Goal: Task Accomplishment & Management: Manage account settings

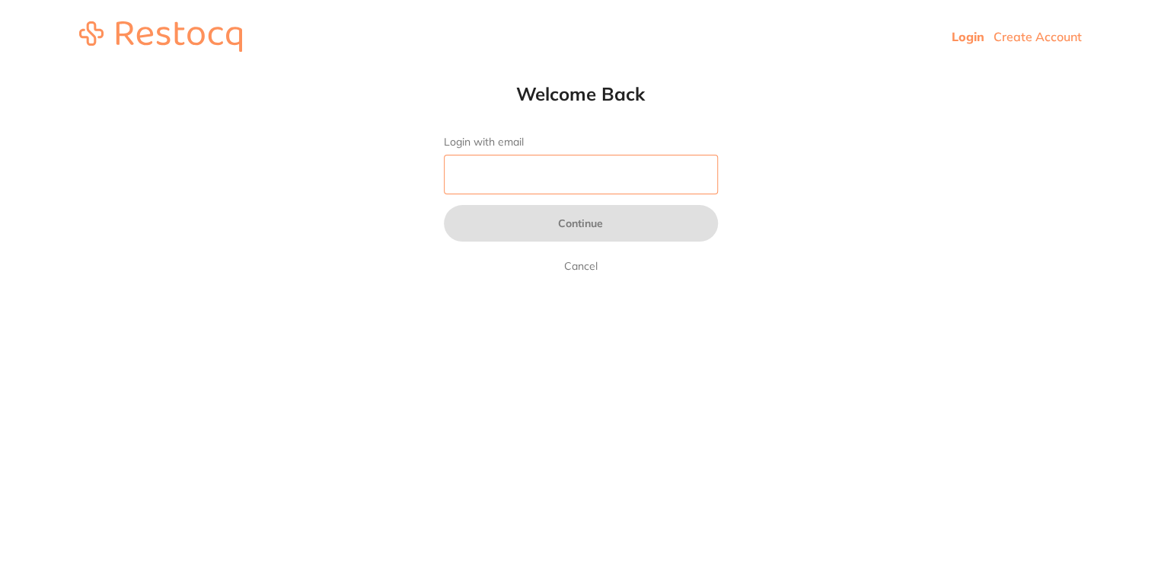
click at [552, 156] on input "Login with email" at bounding box center [581, 175] width 274 height 40
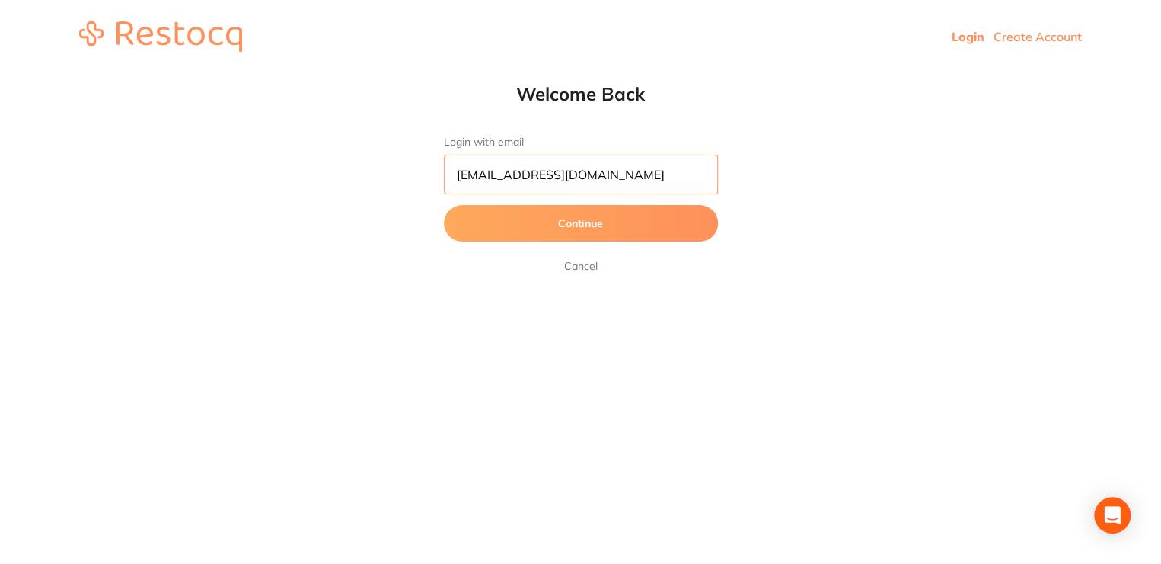
type input "[EMAIL_ADDRESS][DOMAIN_NAME]"
click at [444, 205] on button "Continue" at bounding box center [581, 223] width 274 height 37
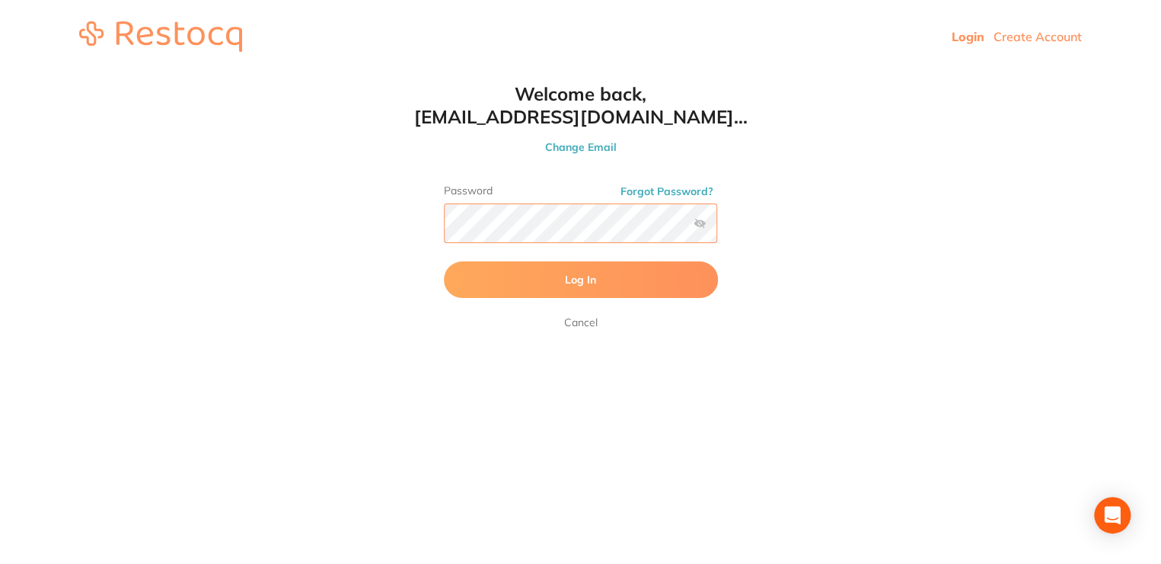
click at [444, 261] on button "Log In" at bounding box center [581, 279] width 274 height 37
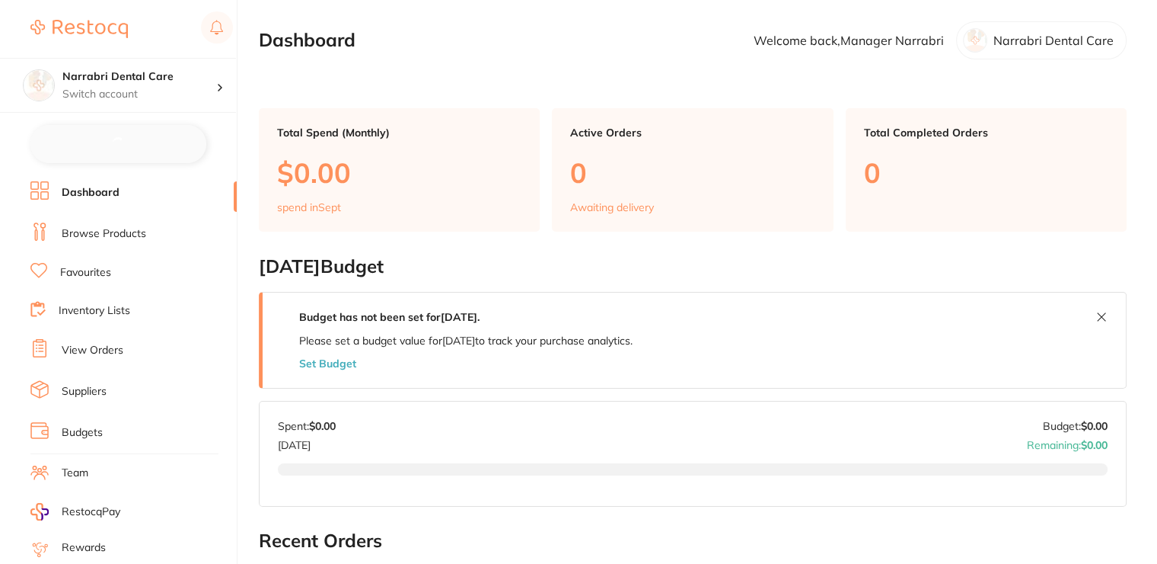
checkbox input "false"
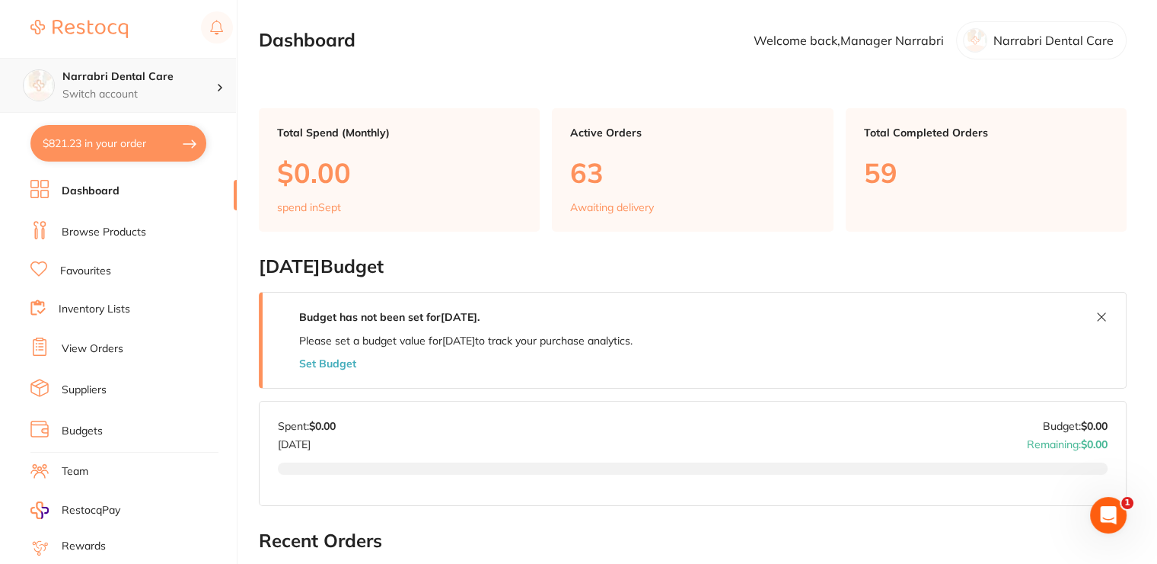
click at [123, 80] on h4 "Narrabri Dental Care" at bounding box center [139, 76] width 154 height 15
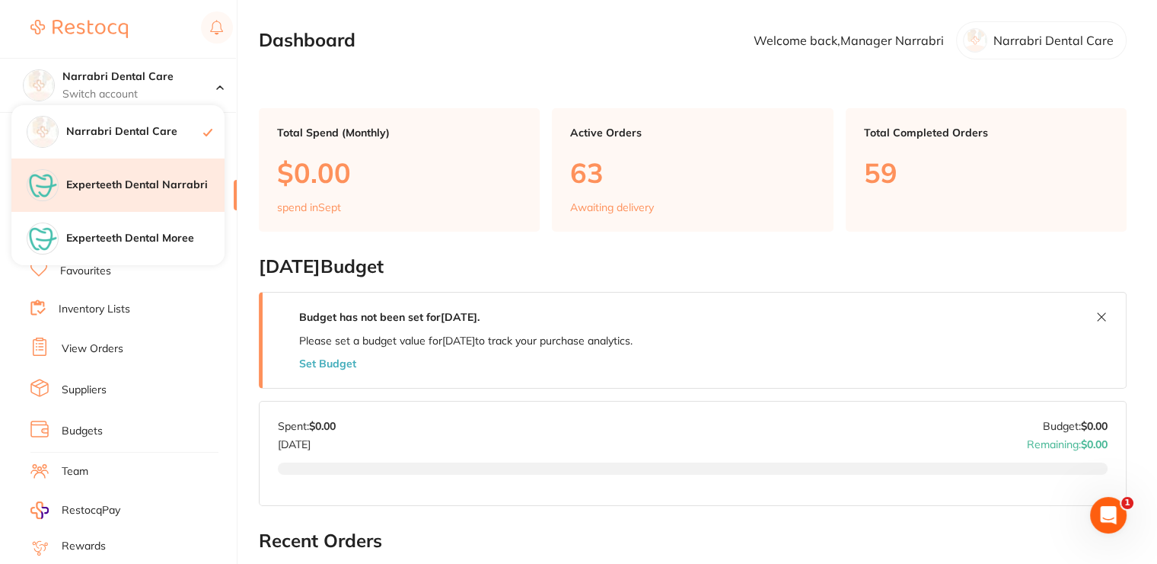
click at [152, 180] on h4 "Experteeth Dental Narrabri" at bounding box center [145, 184] width 158 height 15
